Goal: Task Accomplishment & Management: Use online tool/utility

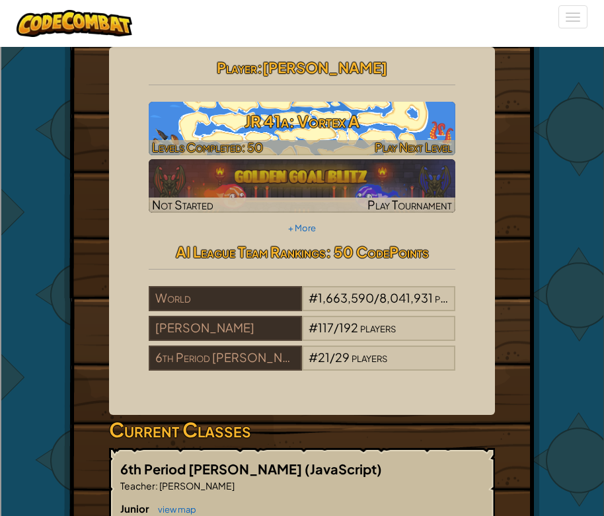
click at [315, 134] on h3 "JR 41a: Vortex A" at bounding box center [302, 121] width 307 height 30
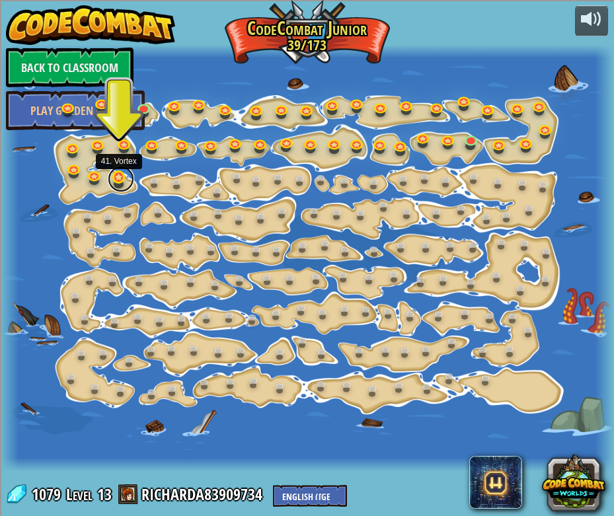
click at [121, 175] on link at bounding box center [121, 179] width 26 height 26
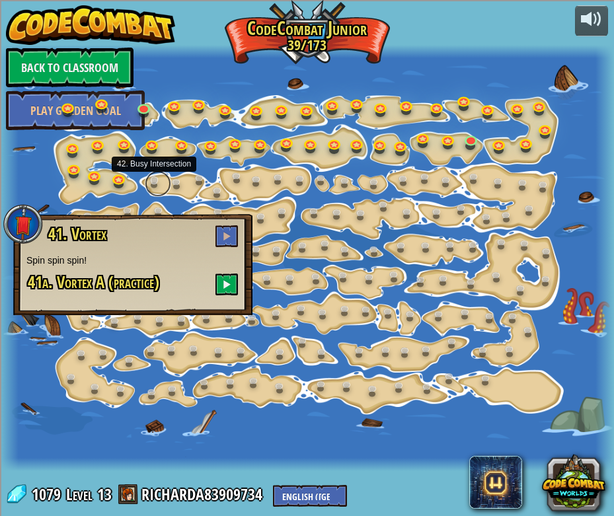
click at [153, 183] on link at bounding box center [158, 184] width 26 height 26
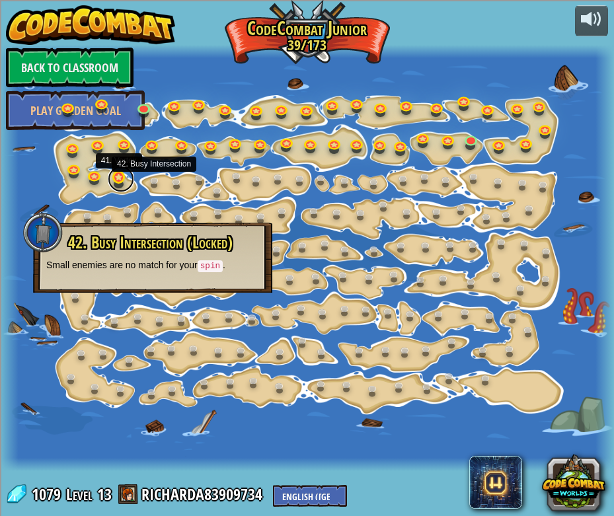
click at [124, 177] on link at bounding box center [121, 179] width 26 height 26
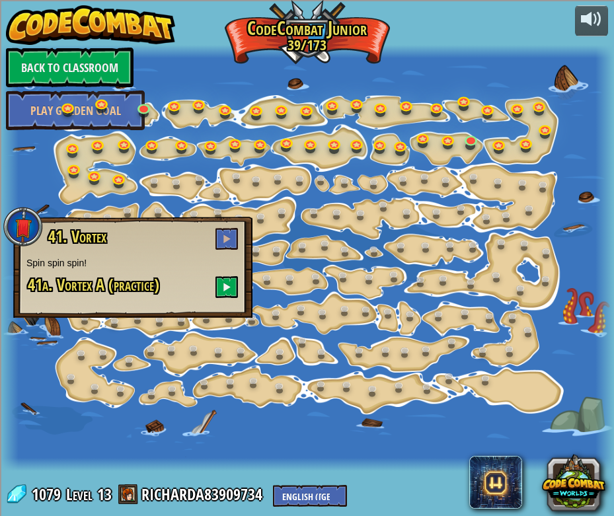
click at [214, 229] on h3 "41. Vortex" at bounding box center [143, 239] width 192 height 22
click at [219, 234] on button at bounding box center [227, 239] width 22 height 22
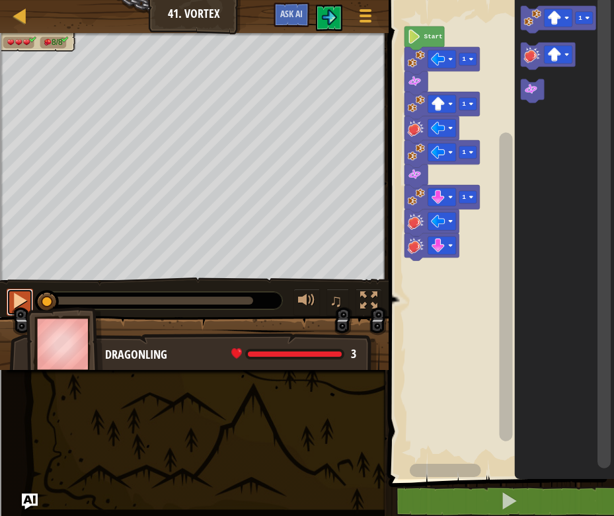
click at [31, 304] on button at bounding box center [20, 302] width 26 height 27
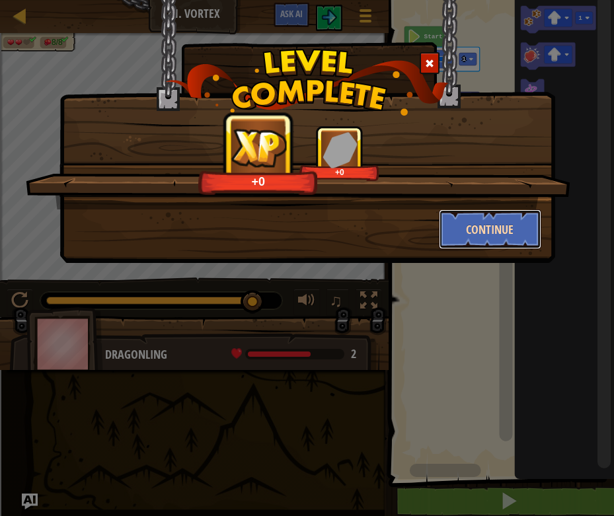
click at [458, 246] on button "Continue" at bounding box center [490, 230] width 102 height 40
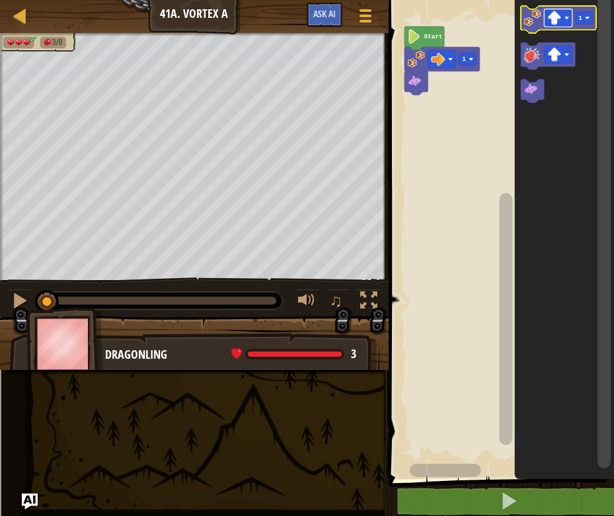
click at [553, 22] on image "Blockly Workspace" at bounding box center [554, 18] width 14 height 14
click at [533, 33] on icon "Blockly Workspace" at bounding box center [558, 19] width 75 height 27
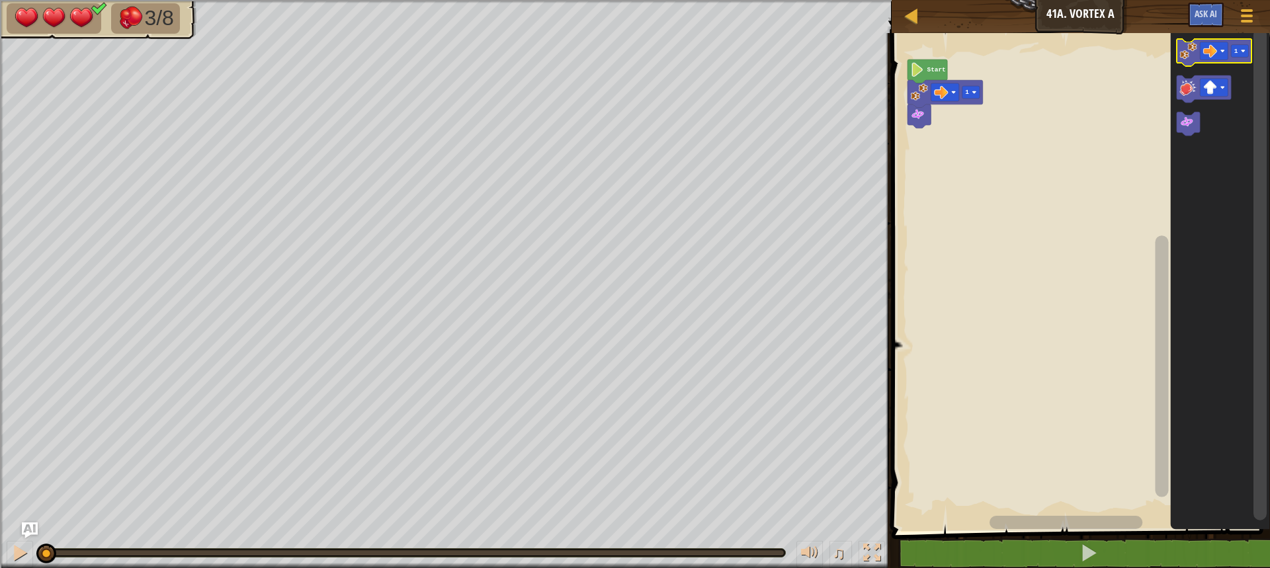
click at [604, 55] on image "Blockly Workspace" at bounding box center [1187, 50] width 17 height 17
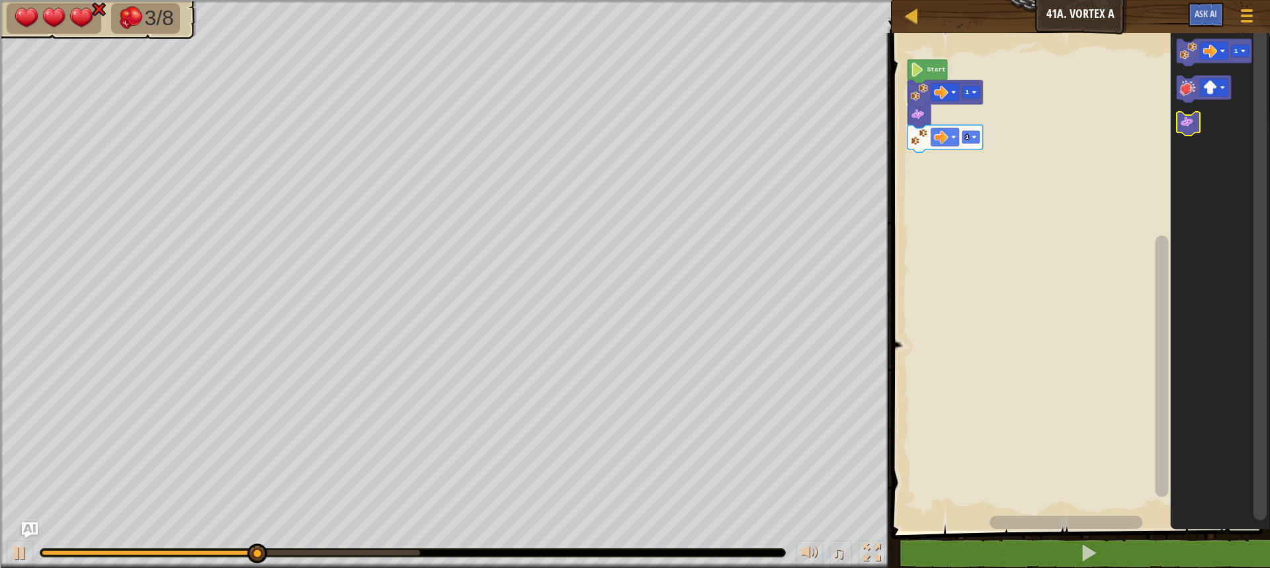
click at [604, 136] on icon "Blockly Workspace" at bounding box center [1187, 124] width 23 height 24
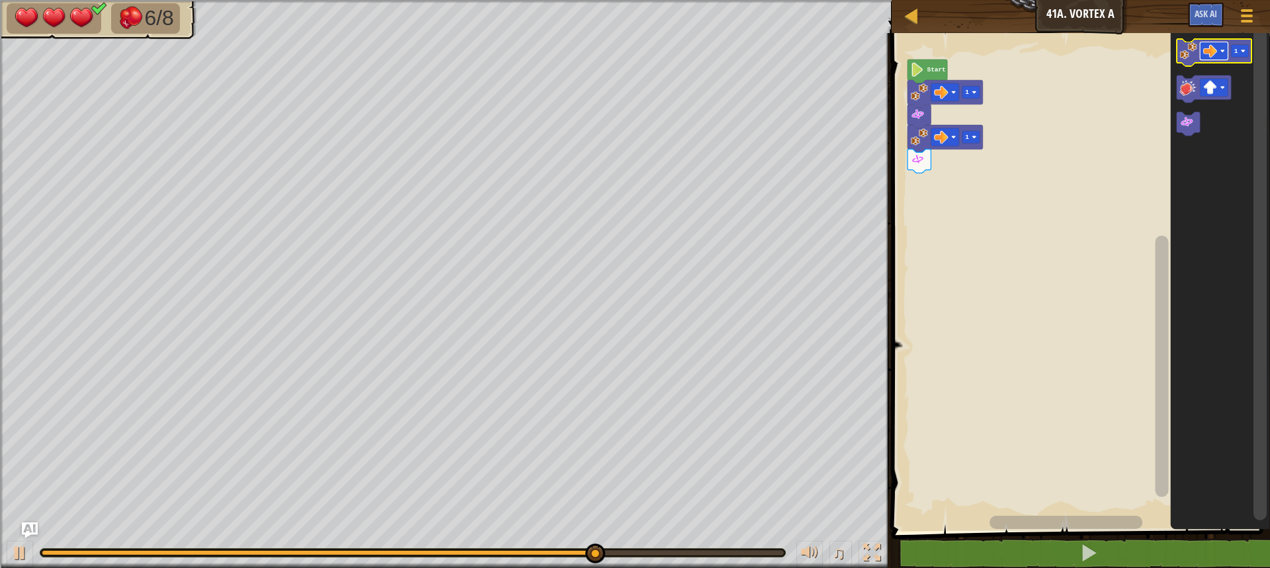
click at [604, 58] on rect "Blockly Workspace" at bounding box center [1213, 51] width 28 height 18
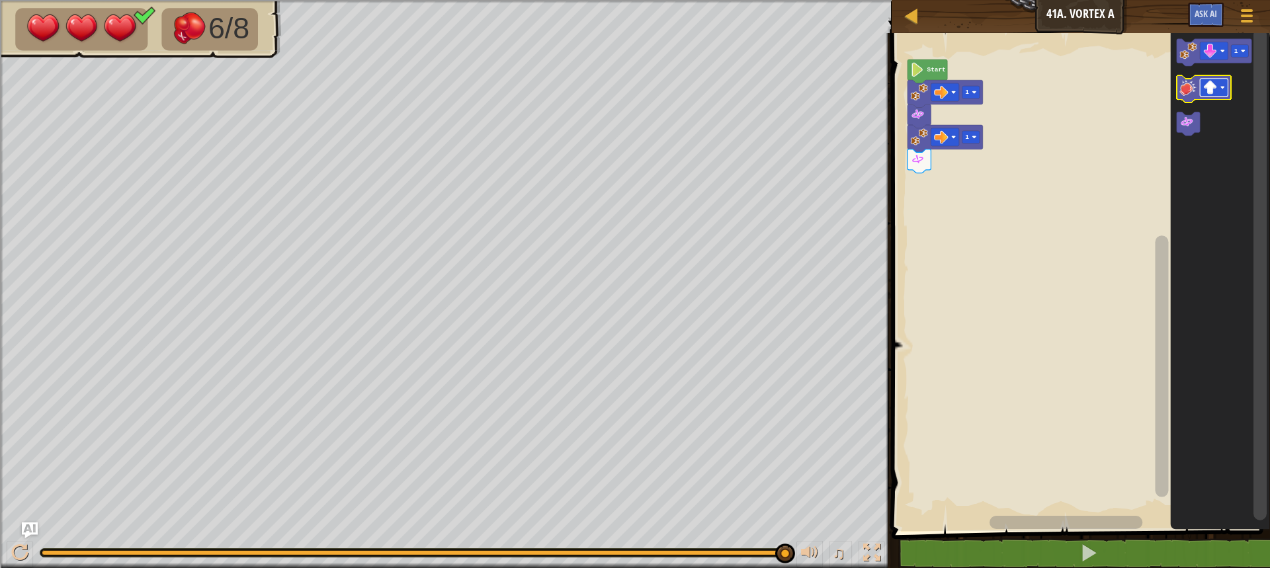
click at [604, 89] on image "Blockly Workspace" at bounding box center [1210, 88] width 14 height 14
click at [604, 52] on image "Blockly Workspace" at bounding box center [1187, 50] width 17 height 17
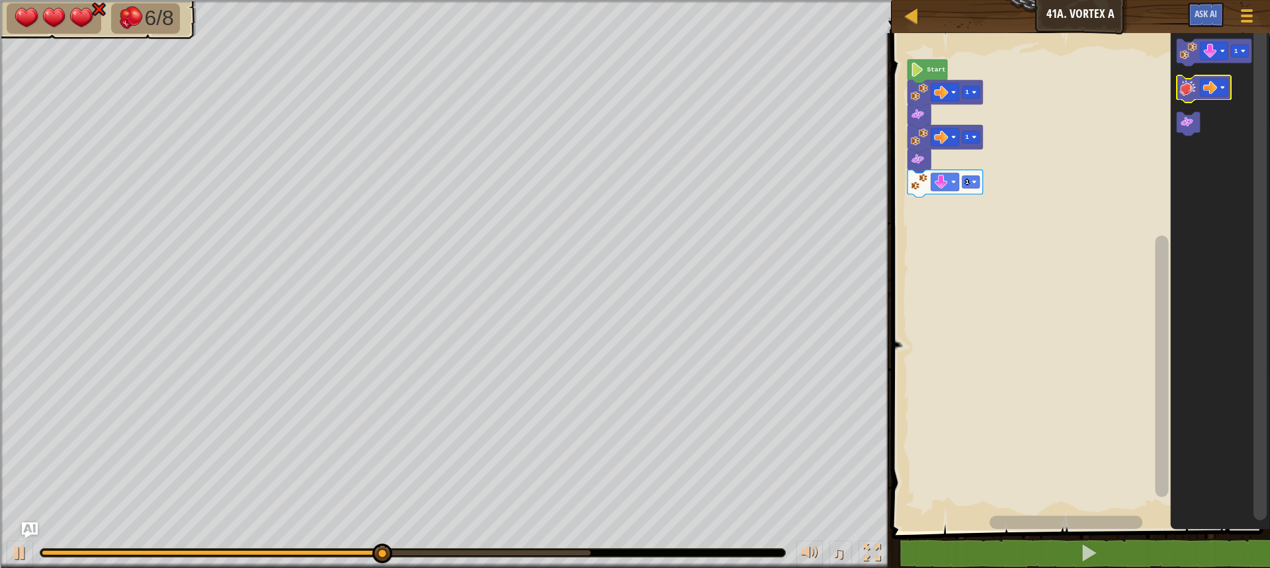
click at [604, 88] on image "Blockly Workspace" at bounding box center [1187, 87] width 17 height 17
click at [604, 93] on image "Blockly Workspace" at bounding box center [1210, 88] width 14 height 14
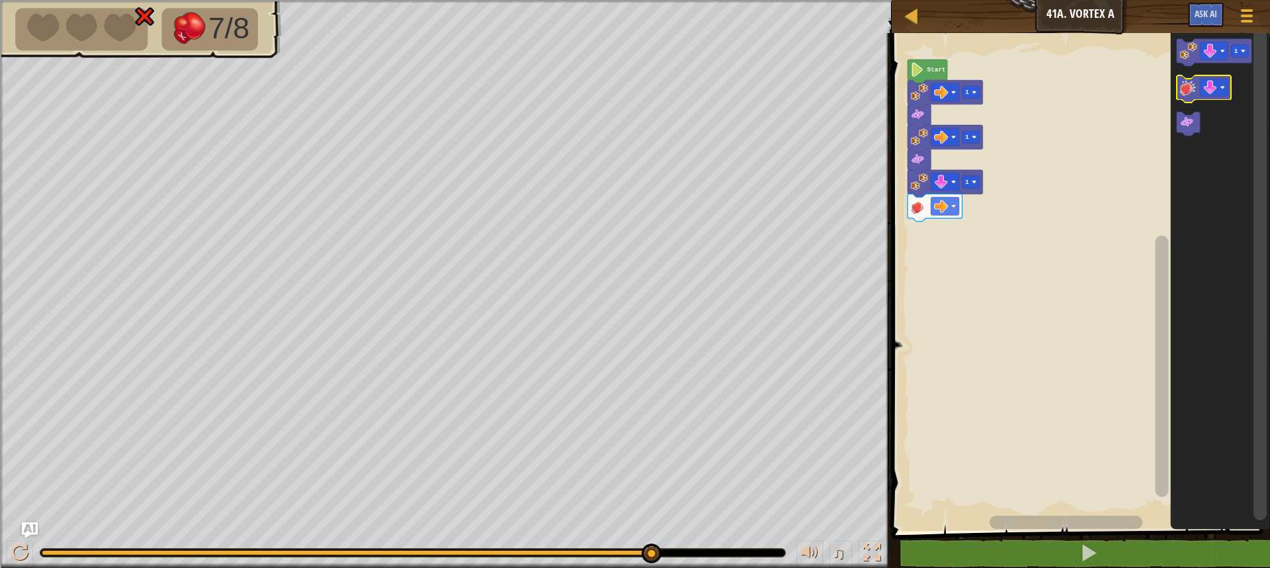
click at [604, 98] on icon "Blockly Workspace" at bounding box center [1203, 88] width 55 height 27
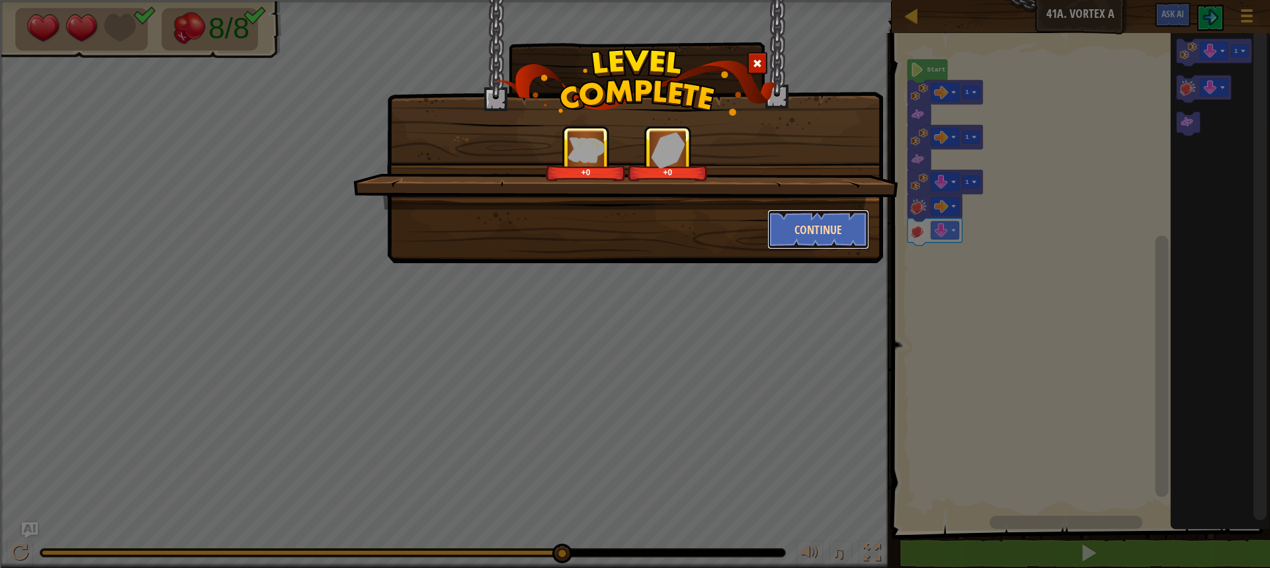
click at [604, 229] on button "Continue" at bounding box center [818, 230] width 102 height 40
